Goal: Information Seeking & Learning: Check status

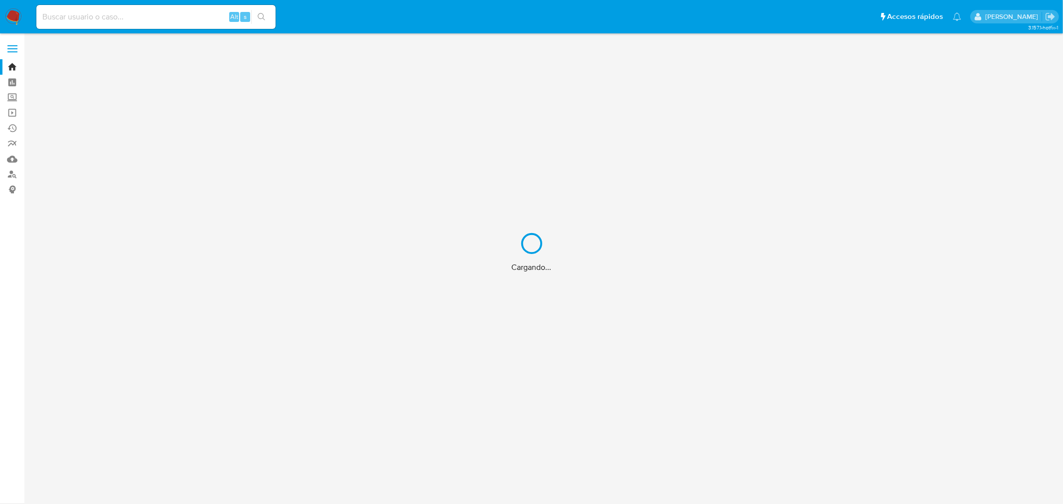
click at [169, 15] on div "Cargando..." at bounding box center [531, 252] width 1063 height 504
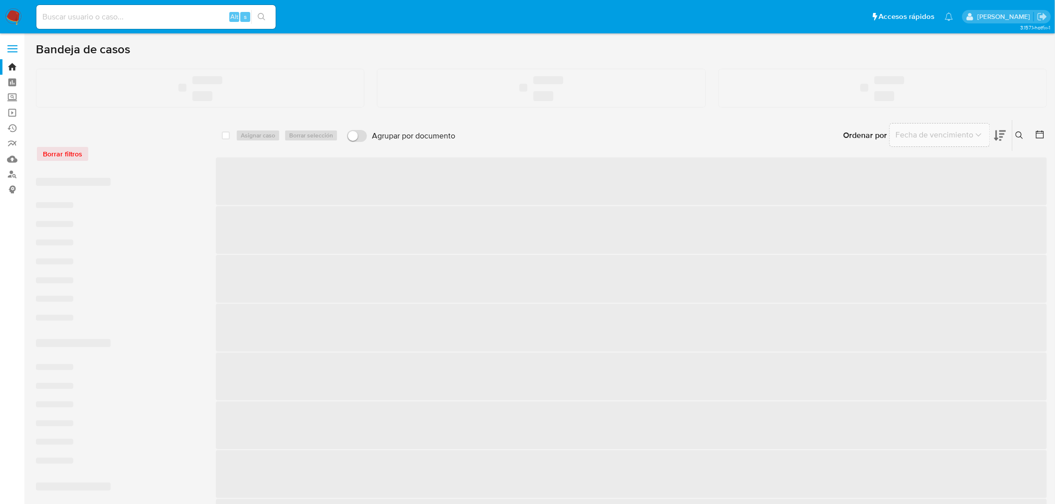
click at [169, 17] on input at bounding box center [155, 16] width 239 height 13
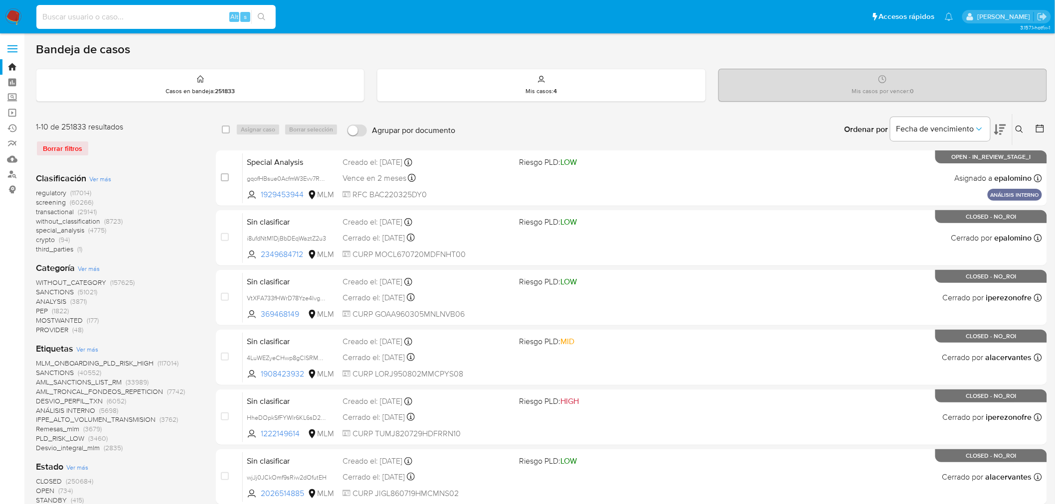
paste input "1953420603"
type input "1953420603"
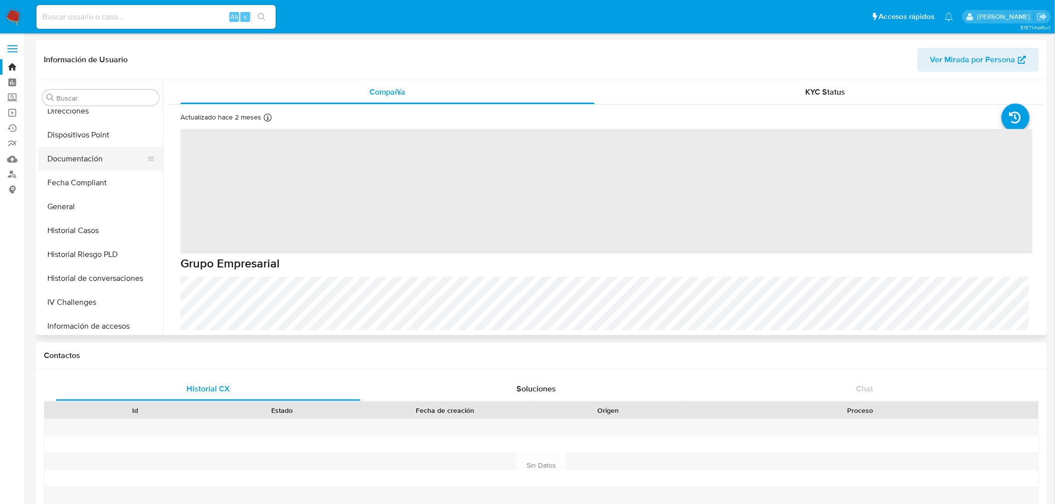
scroll to position [89, 0]
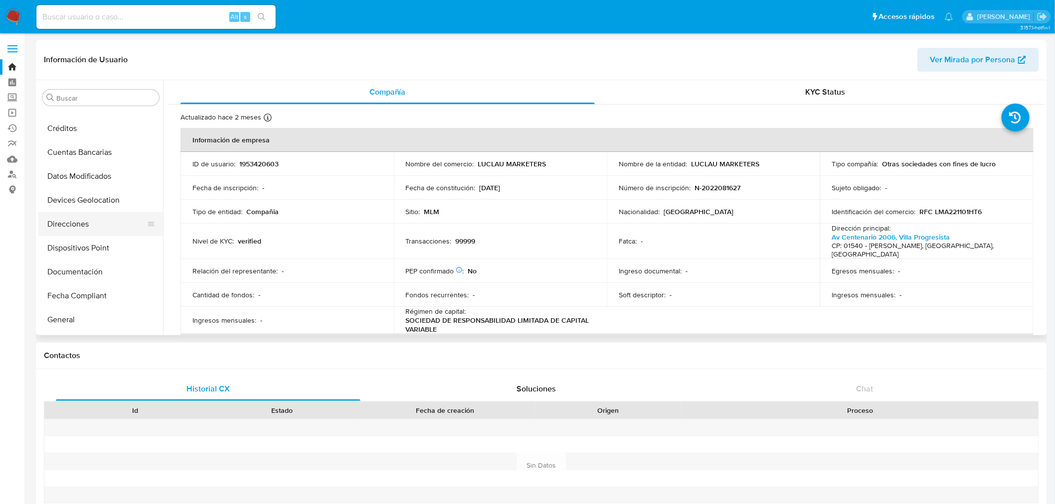
select select "10"
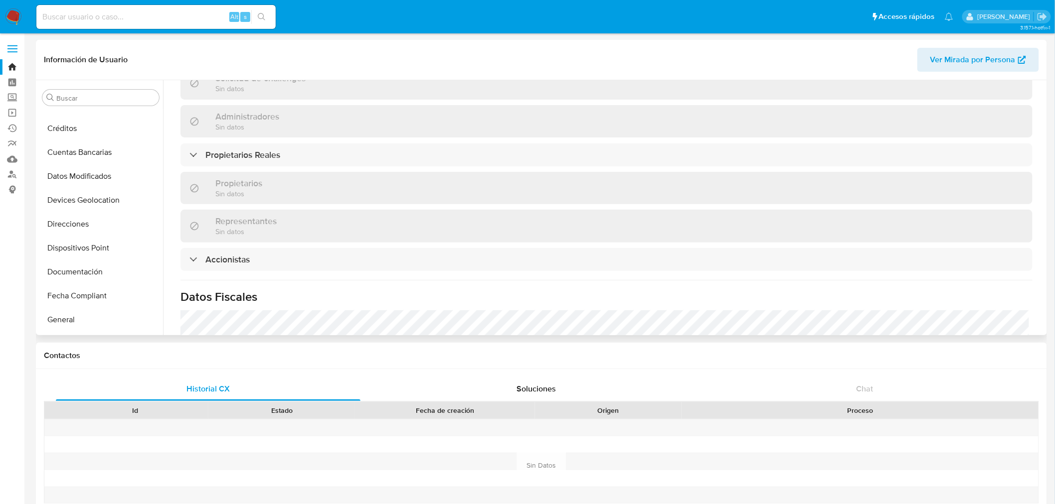
scroll to position [554, 0]
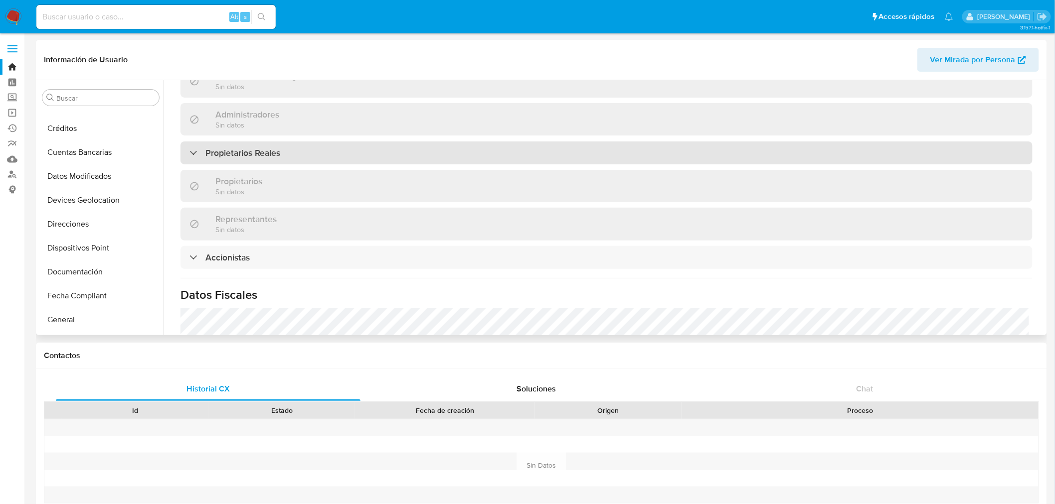
click at [197, 148] on div "Propietarios Reales" at bounding box center [234, 153] width 91 height 11
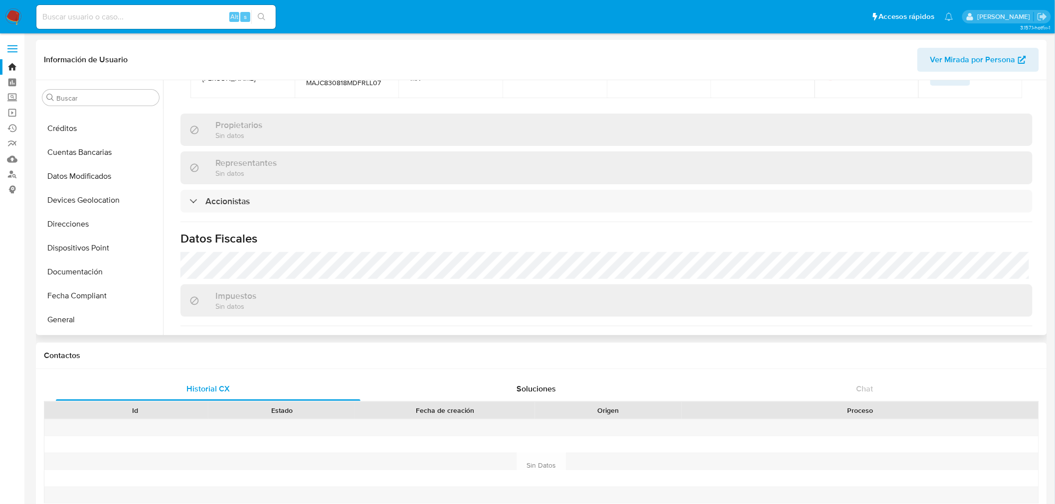
scroll to position [775, 0]
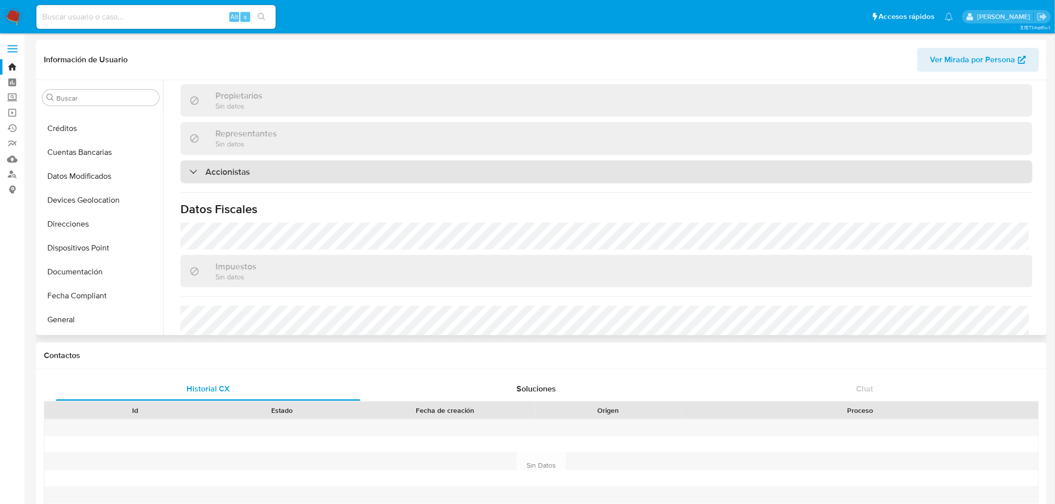
click at [196, 166] on div "Accionistas" at bounding box center [219, 171] width 60 height 11
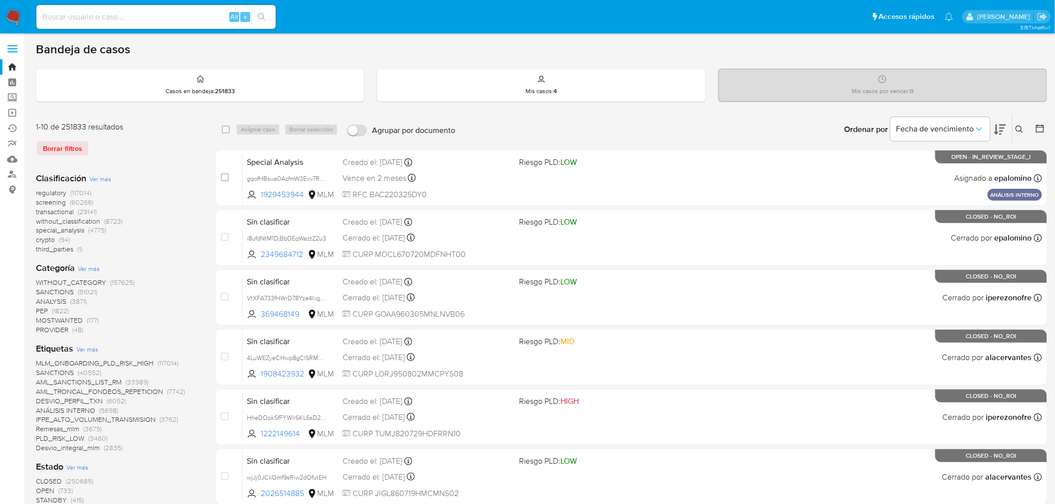
click at [82, 21] on input at bounding box center [155, 16] width 239 height 13
paste input "1953420603"
type input "1953420603"
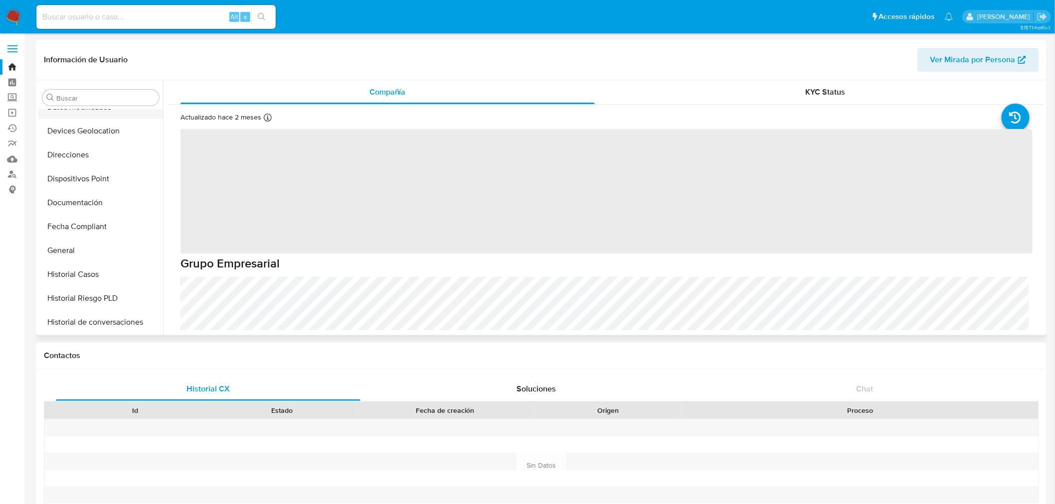
scroll to position [33, 0]
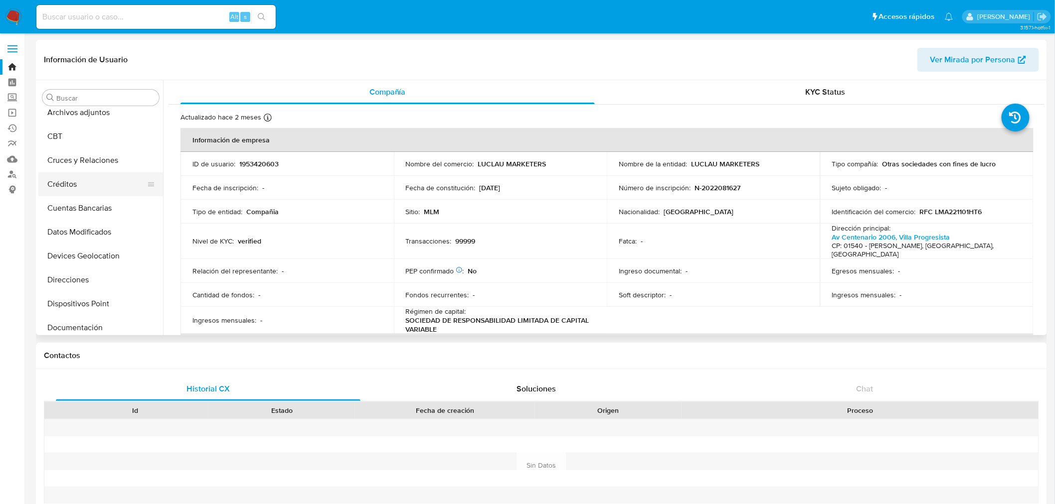
select select "10"
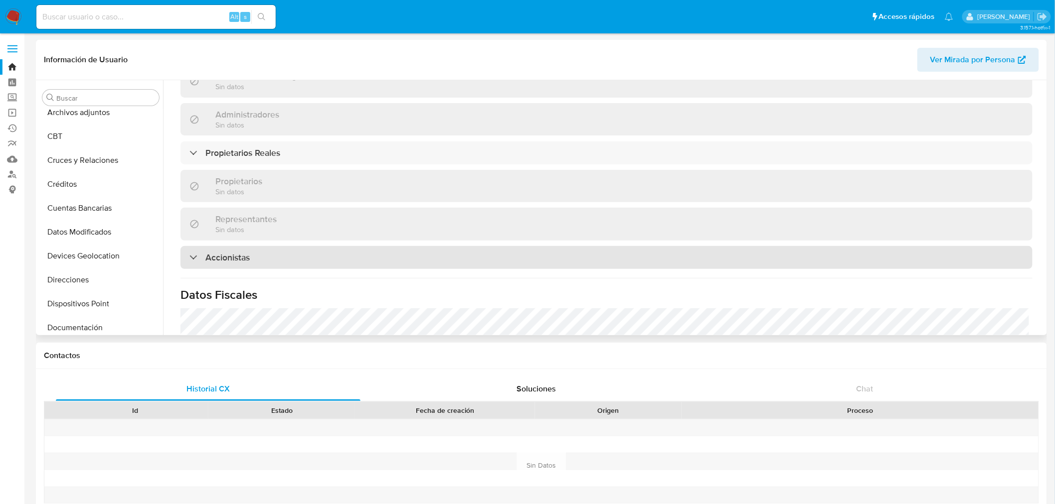
drag, startPoint x: 267, startPoint y: 248, endPoint x: 273, endPoint y: 251, distance: 6.7
click at [267, 248] on div "Accionistas" at bounding box center [606, 257] width 852 height 23
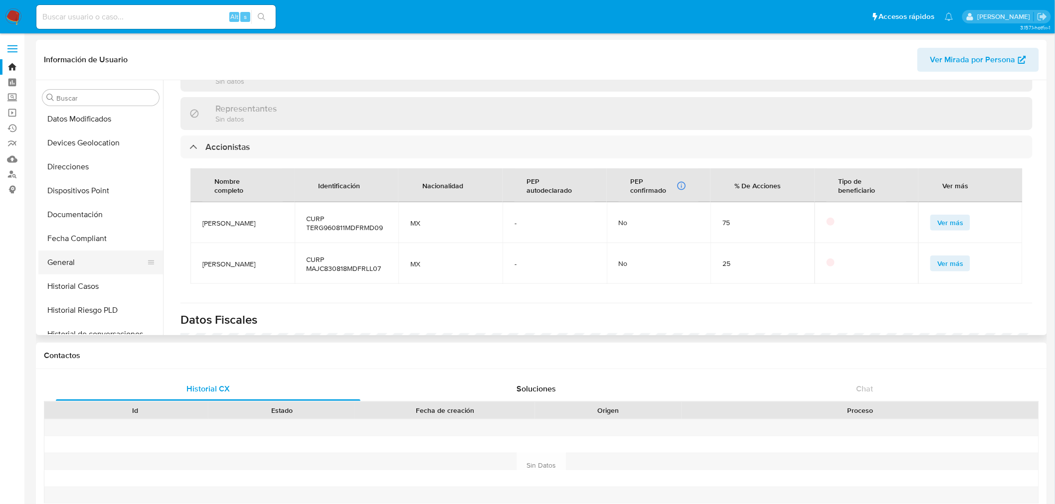
scroll to position [166, 0]
click at [88, 263] on button "Historial Casos" at bounding box center [96, 267] width 117 height 24
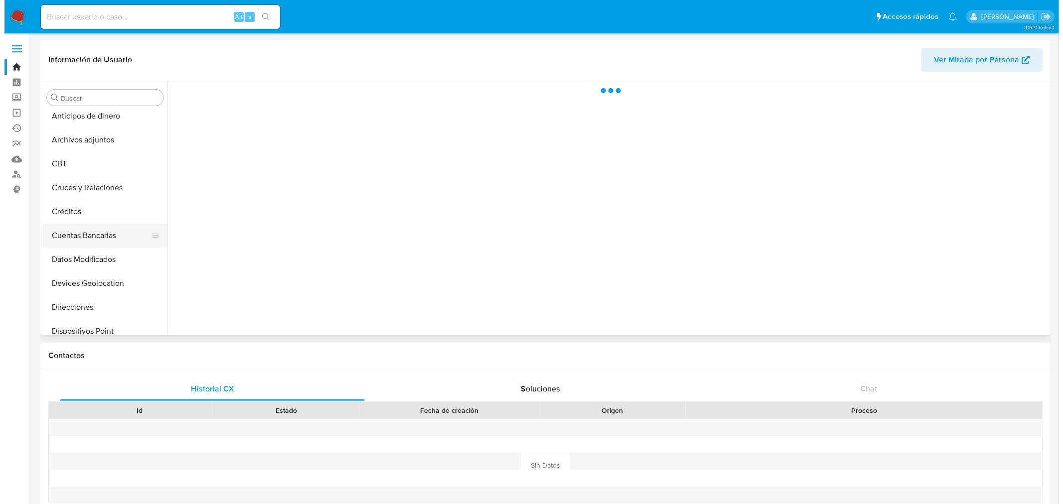
scroll to position [0, 0]
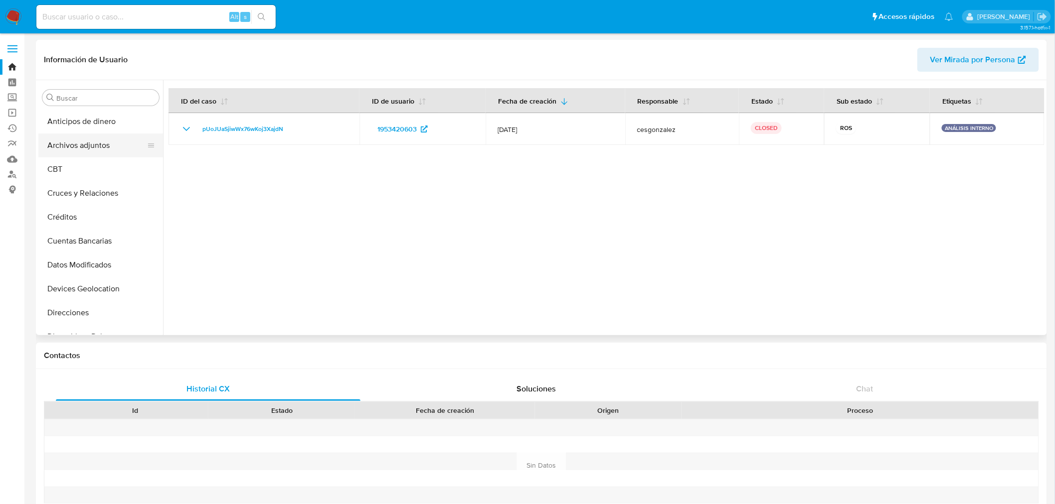
click at [72, 151] on button "Archivos adjuntos" at bounding box center [96, 146] width 117 height 24
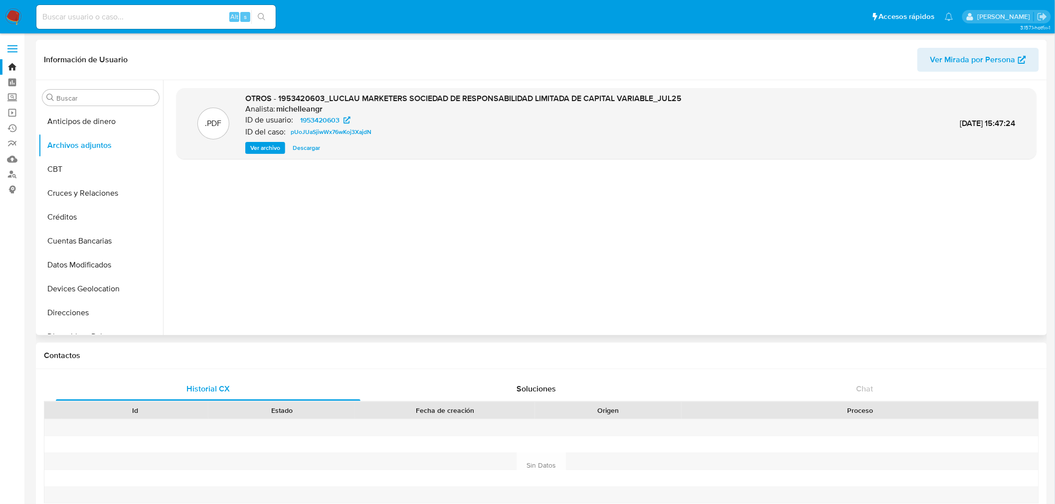
click at [254, 151] on span "Ver archivo" at bounding box center [265, 148] width 30 height 10
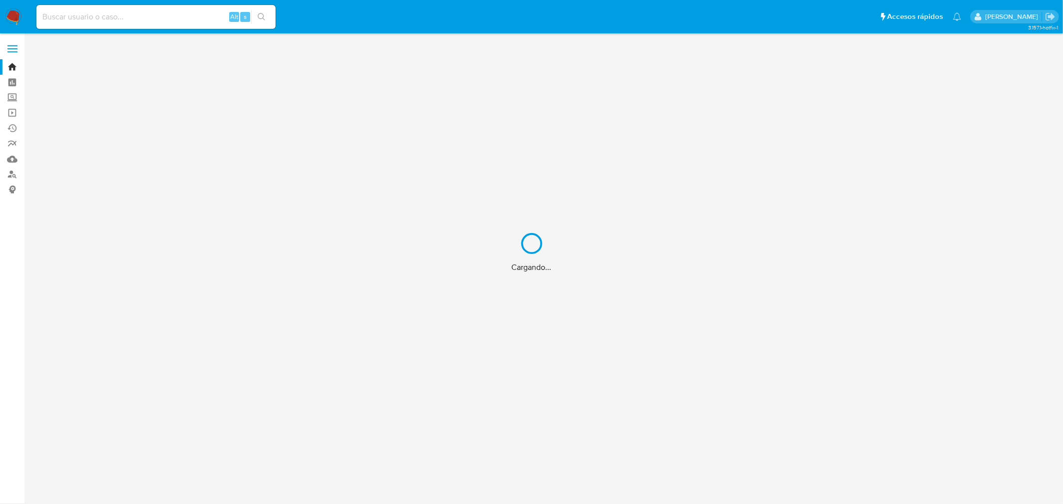
click at [185, 18] on div "Cargando..." at bounding box center [531, 252] width 1063 height 504
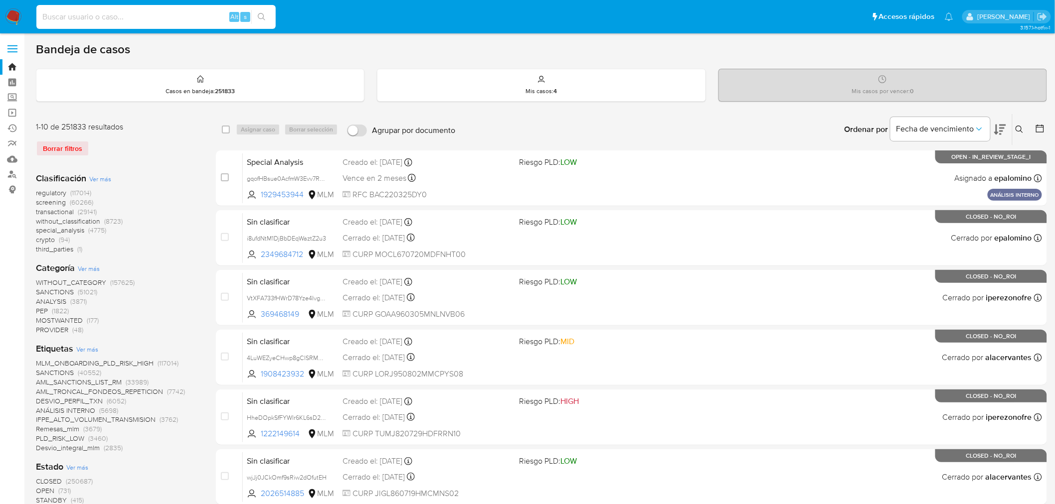
click at [185, 18] on input at bounding box center [155, 16] width 239 height 13
paste input "2010712760"
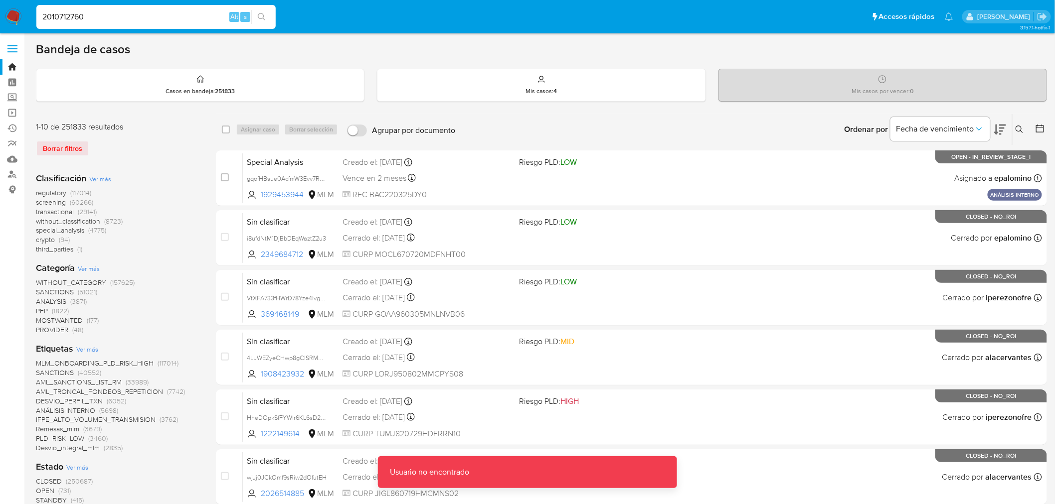
click at [192, 21] on input "2010712760" at bounding box center [155, 16] width 239 height 13
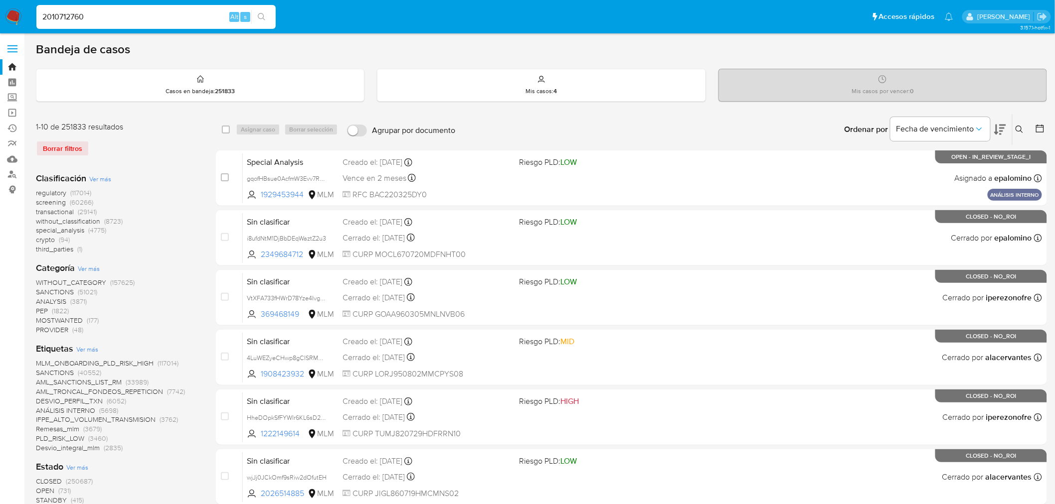
type input "2010712760"
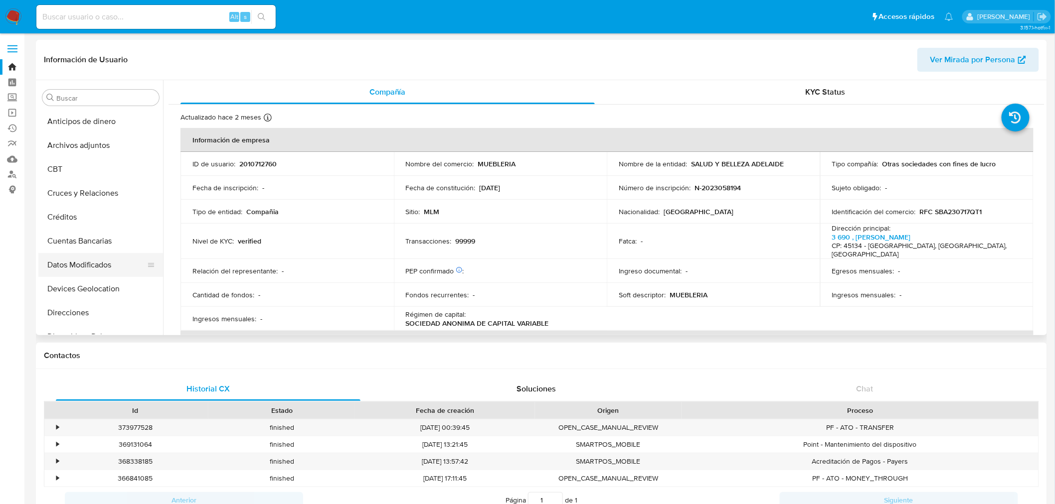
select select "10"
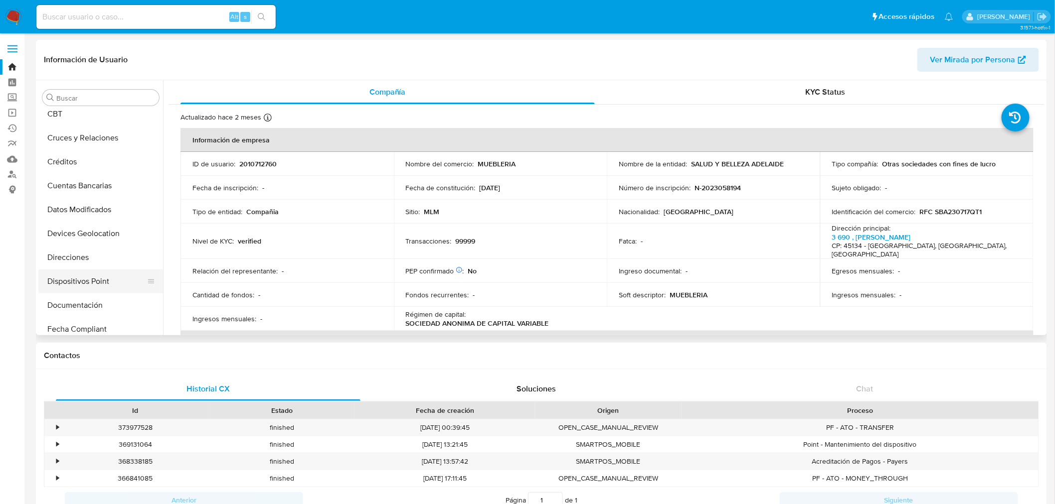
scroll to position [166, 0]
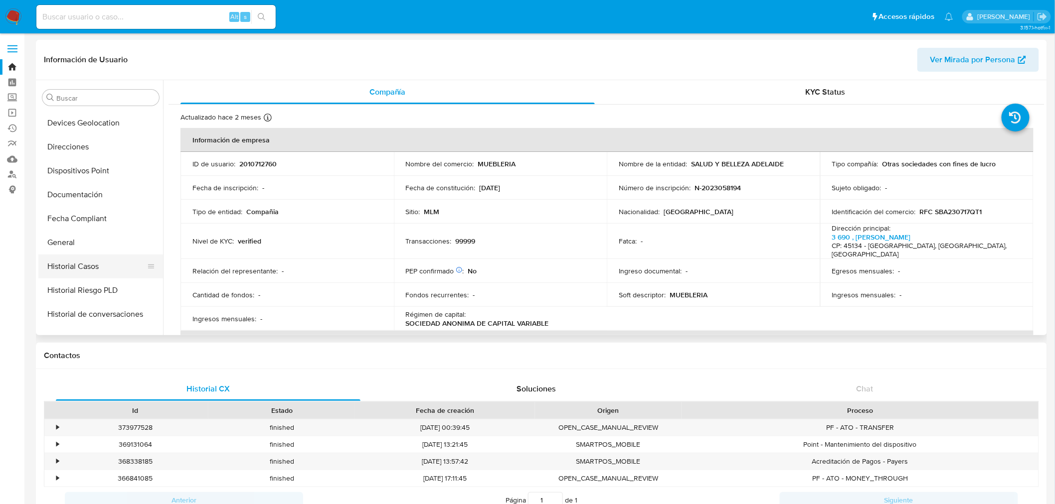
drag, startPoint x: 102, startPoint y: 264, endPoint x: 150, endPoint y: 277, distance: 49.1
click at [102, 263] on button "Historial Casos" at bounding box center [96, 267] width 117 height 24
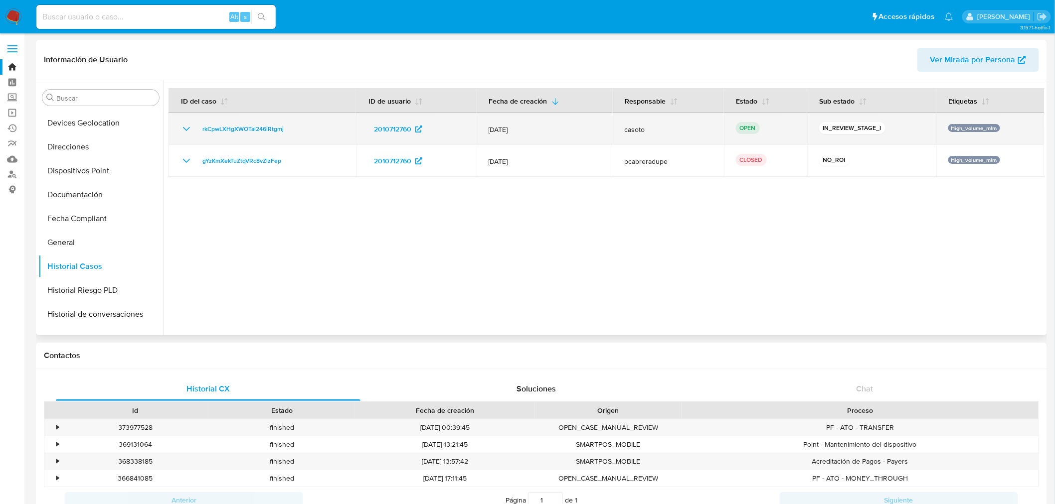
click at [185, 130] on icon "Mostrar/Ocultar" at bounding box center [186, 129] width 12 height 12
